Goal: Task Accomplishment & Management: Use online tool/utility

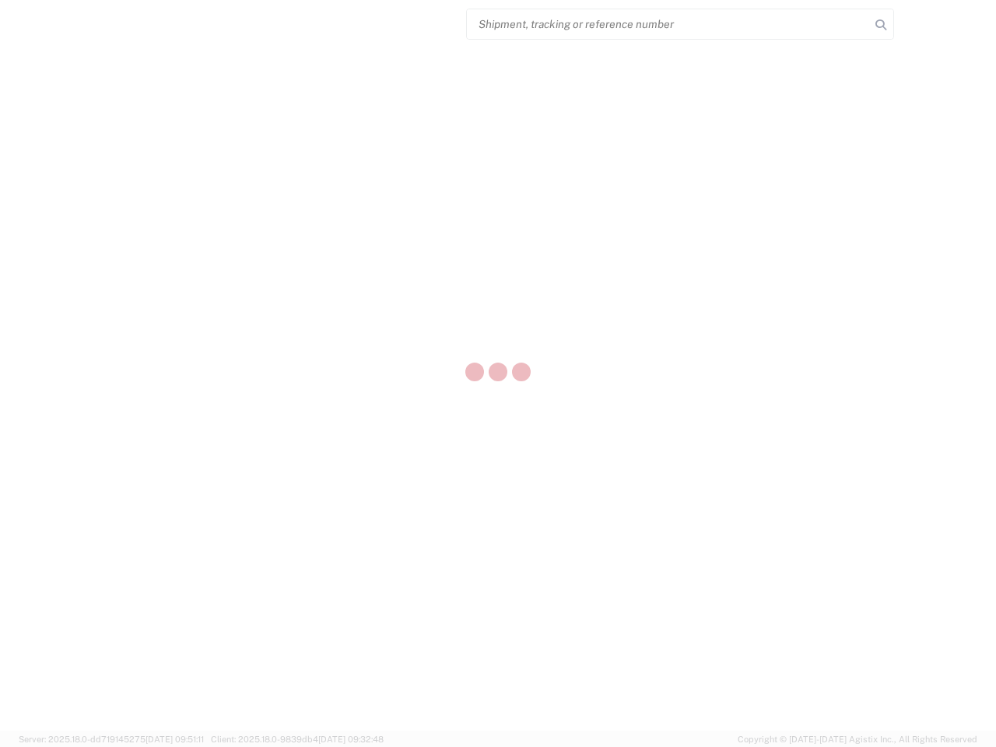
select select "US"
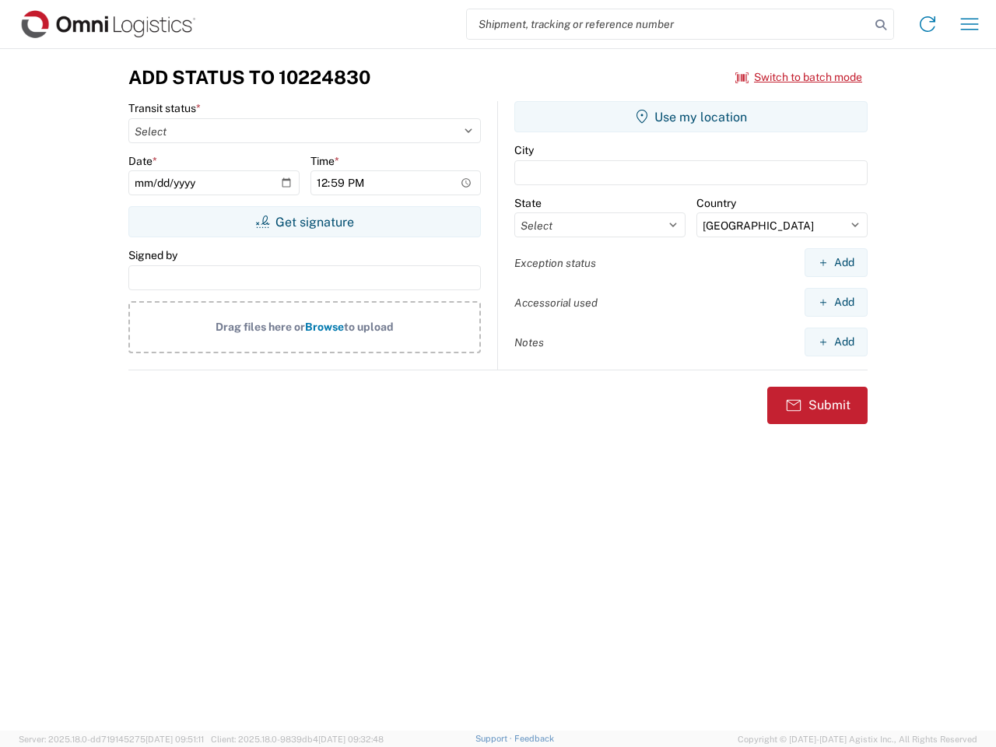
click at [668, 24] on input "search" at bounding box center [668, 24] width 403 height 30
click at [880, 25] on icon at bounding box center [881, 25] width 22 height 22
click at [927, 24] on icon at bounding box center [927, 24] width 25 height 25
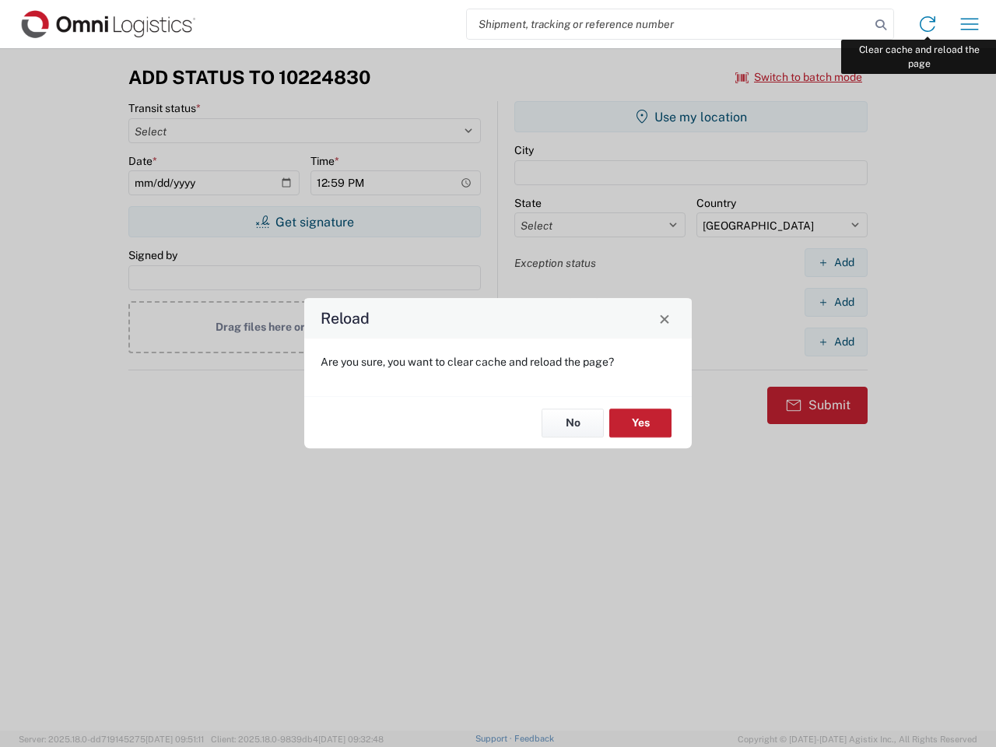
click at [969, 24] on div "Reload Are you sure, you want to clear cache and reload the page? No Yes" at bounding box center [498, 373] width 996 height 747
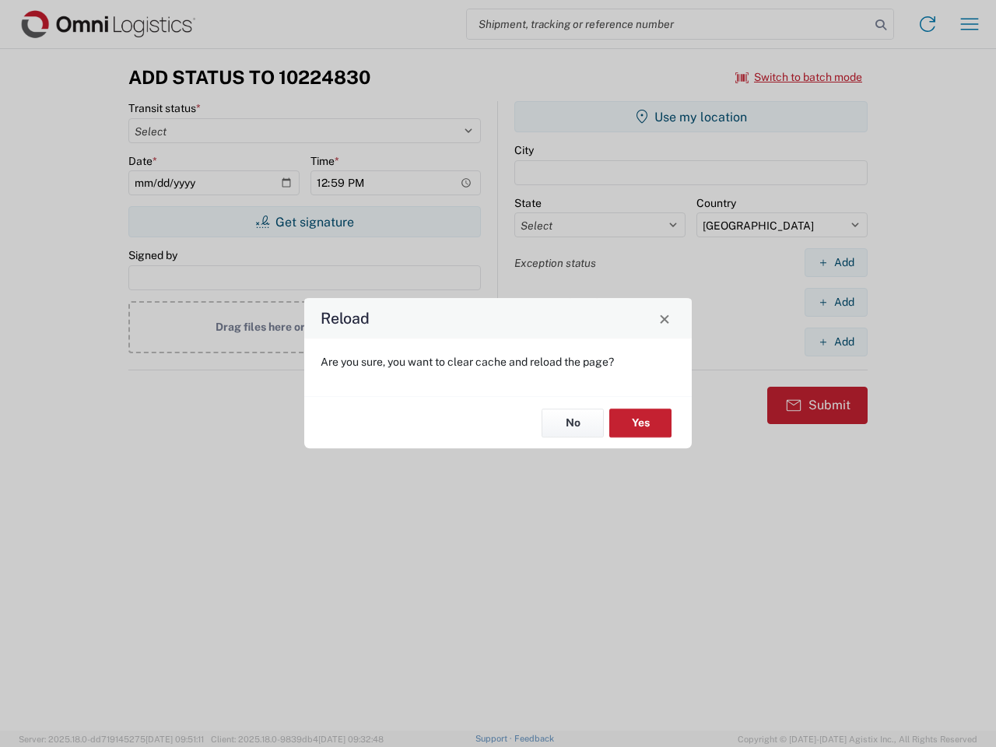
click at [799, 77] on div "Reload Are you sure, you want to clear cache and reload the page? No Yes" at bounding box center [498, 373] width 996 height 747
click at [304, 222] on div "Reload Are you sure, you want to clear cache and reload the page? No Yes" at bounding box center [498, 373] width 996 height 747
click at [691, 117] on div "Reload Are you sure, you want to clear cache and reload the page? No Yes" at bounding box center [498, 373] width 996 height 747
click at [835, 262] on div "Reload Are you sure, you want to clear cache and reload the page? No Yes" at bounding box center [498, 373] width 996 height 747
click at [835, 302] on div "Reload Are you sure, you want to clear cache and reload the page? No Yes" at bounding box center [498, 373] width 996 height 747
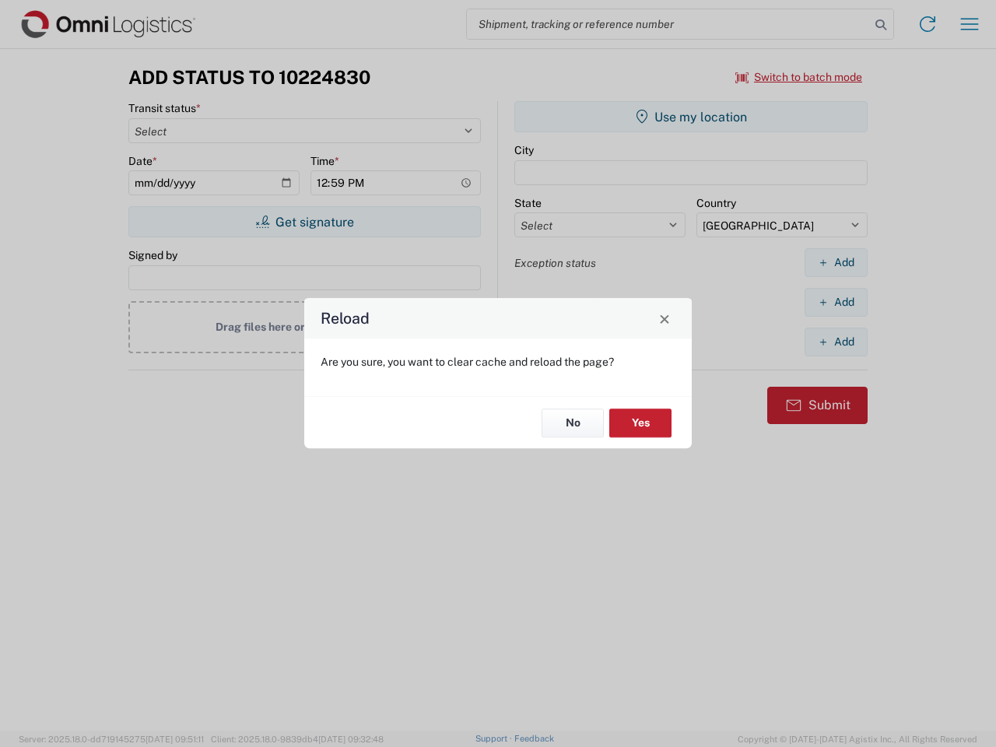
click at [835, 341] on div "Reload Are you sure, you want to clear cache and reload the page? No Yes" at bounding box center [498, 373] width 996 height 747
